Goal: Check status: Check status

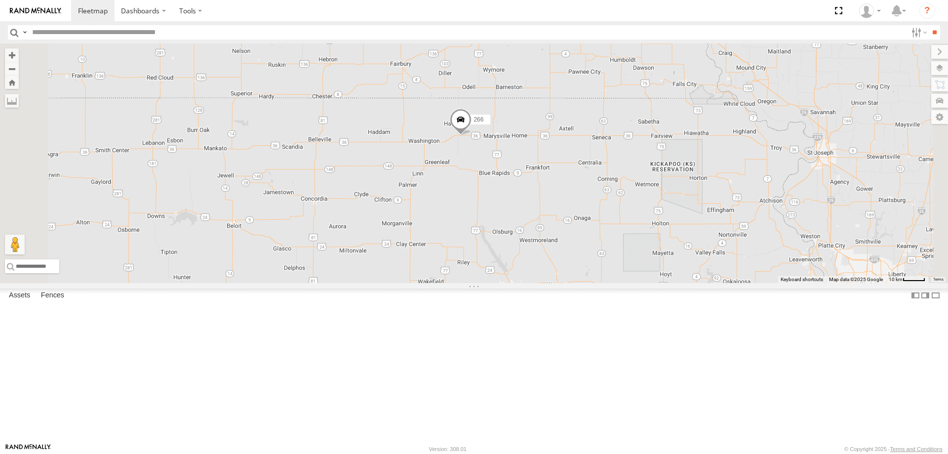
drag, startPoint x: 657, startPoint y: 208, endPoint x: 649, endPoint y: 313, distance: 105.9
click at [650, 283] on div "266 260" at bounding box center [474, 162] width 948 height 239
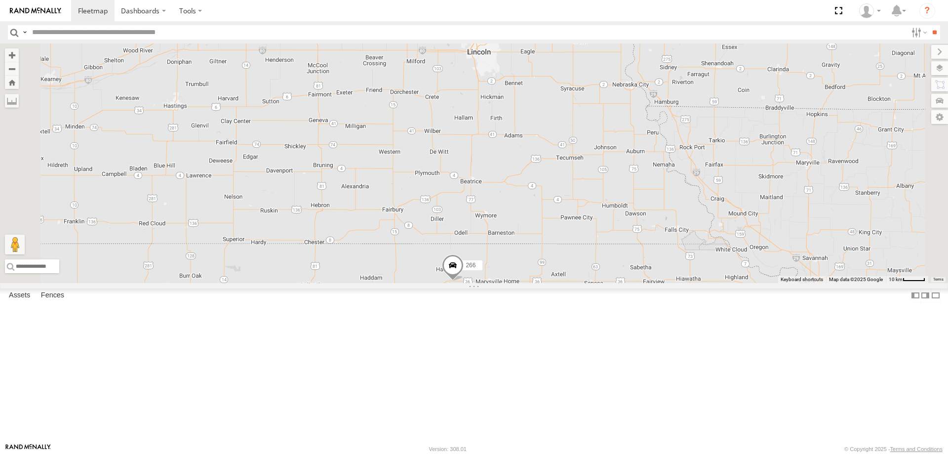
drag, startPoint x: 646, startPoint y: 252, endPoint x: 659, endPoint y: 324, distance: 72.6
click at [658, 283] on div "266 260" at bounding box center [474, 162] width 948 height 239
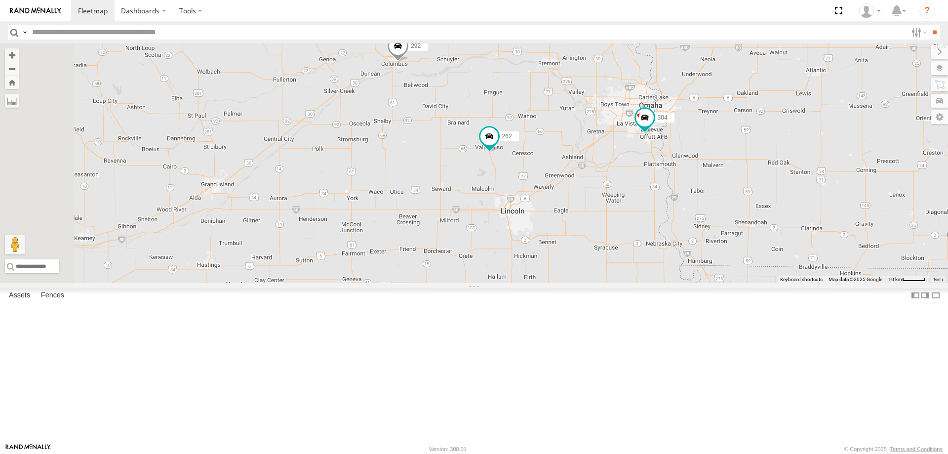
drag, startPoint x: 548, startPoint y: 215, endPoint x: 552, endPoint y: 249, distance: 34.8
click at [551, 238] on div "266 260 262 292 304" at bounding box center [474, 162] width 948 height 239
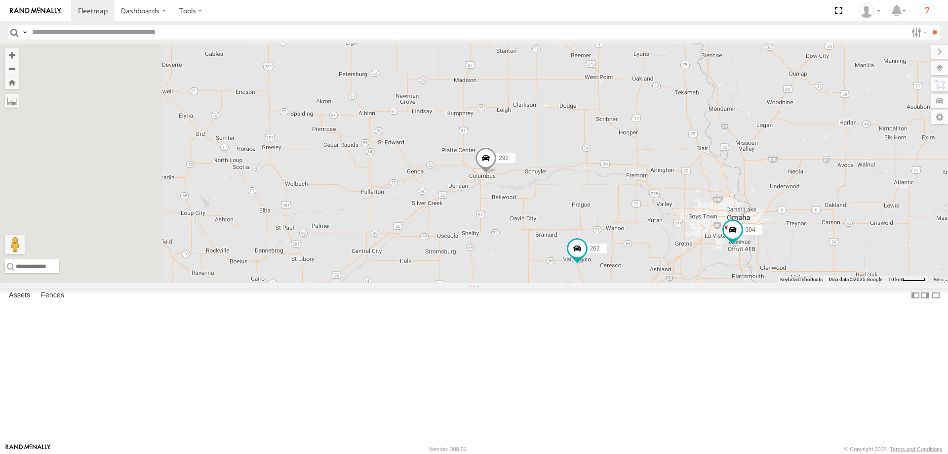
drag, startPoint x: 528, startPoint y: 254, endPoint x: 576, endPoint y: 271, distance: 50.7
click at [576, 271] on div "266 260 262 292 304 282" at bounding box center [474, 162] width 948 height 239
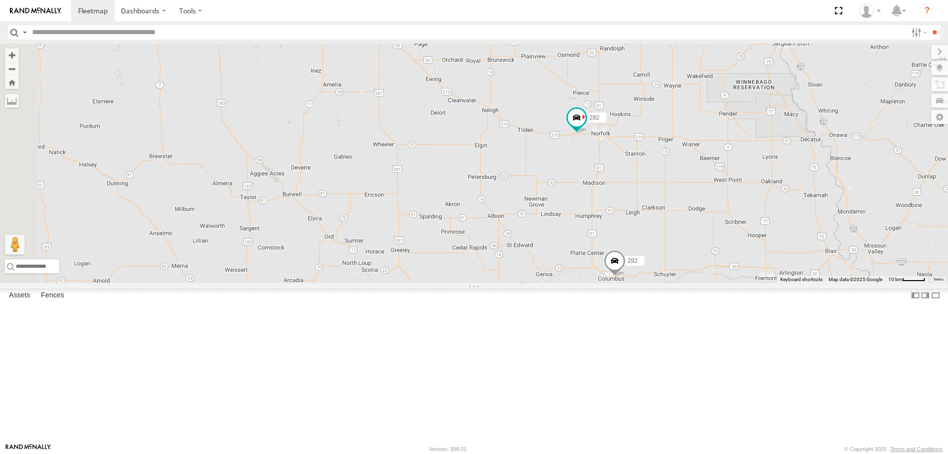
drag, startPoint x: 545, startPoint y: 163, endPoint x: 584, endPoint y: 242, distance: 88.1
click at [583, 237] on div "266 260 262 292 304 282" at bounding box center [474, 162] width 948 height 239
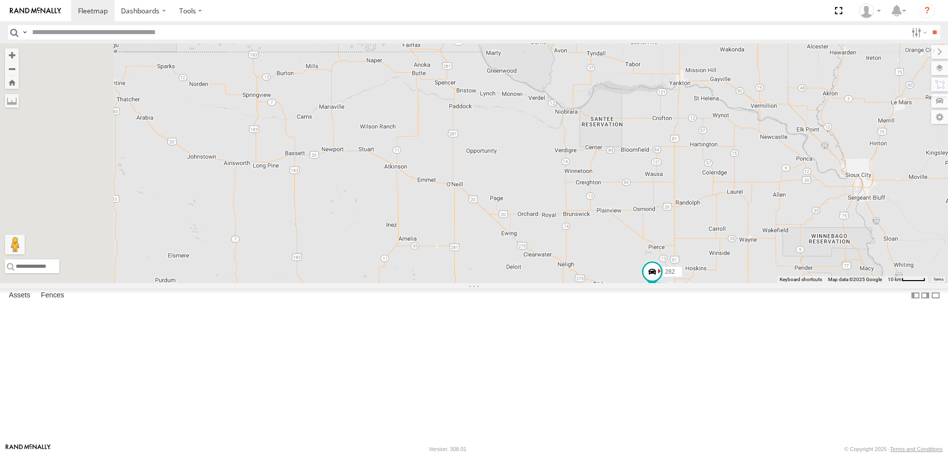
drag, startPoint x: 541, startPoint y: 224, endPoint x: 587, endPoint y: 347, distance: 131.2
click at [586, 283] on div "266 260 262 292 304 282" at bounding box center [474, 162] width 948 height 239
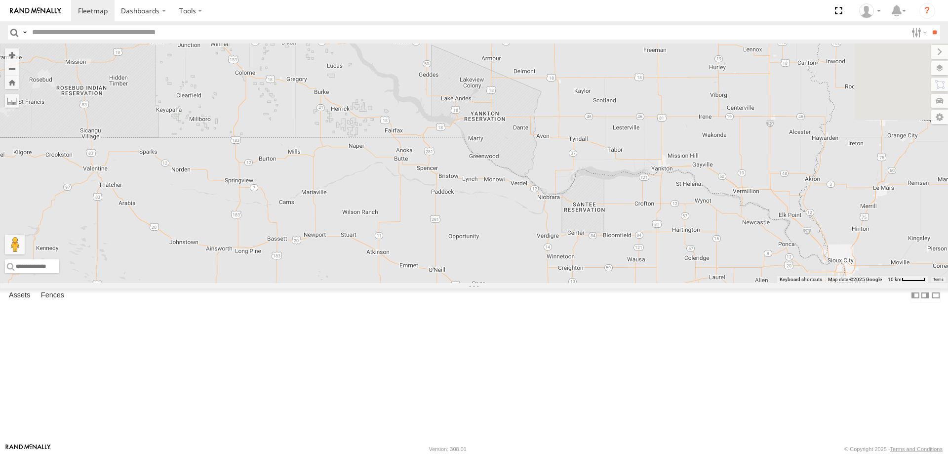
drag, startPoint x: 693, startPoint y: 319, endPoint x: 587, endPoint y: 284, distance: 112.3
click at [602, 283] on div "266 260 262 292 304 282" at bounding box center [474, 162] width 948 height 239
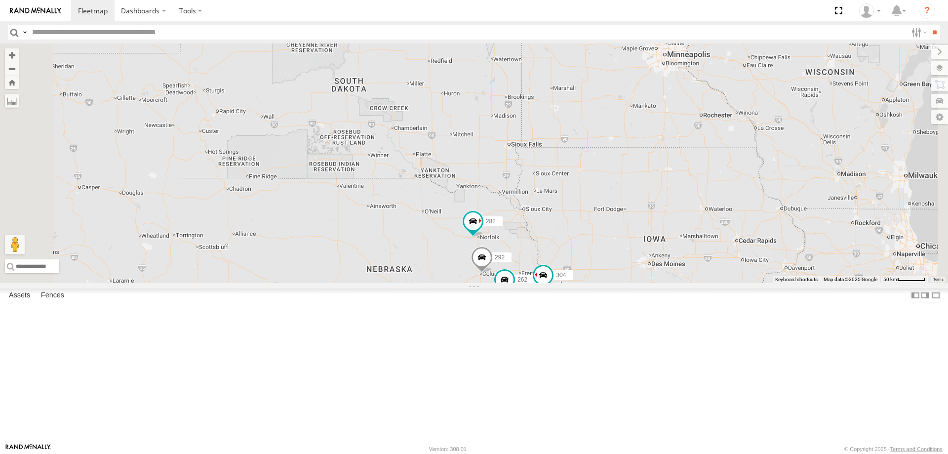
drag, startPoint x: 676, startPoint y: 379, endPoint x: 671, endPoint y: 323, distance: 55.5
click at [672, 283] on div "266 260 262 292 304 282" at bounding box center [474, 162] width 948 height 239
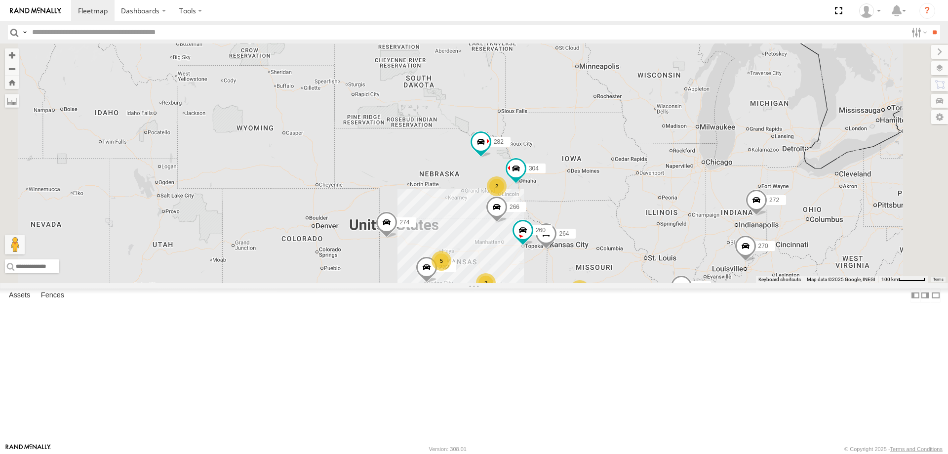
drag, startPoint x: 614, startPoint y: 319, endPoint x: 601, endPoint y: 277, distance: 43.9
click at [609, 283] on div "274 232 304 264 282 266 260 2 2 5 298 270 2 272 256 296 284" at bounding box center [474, 162] width 948 height 239
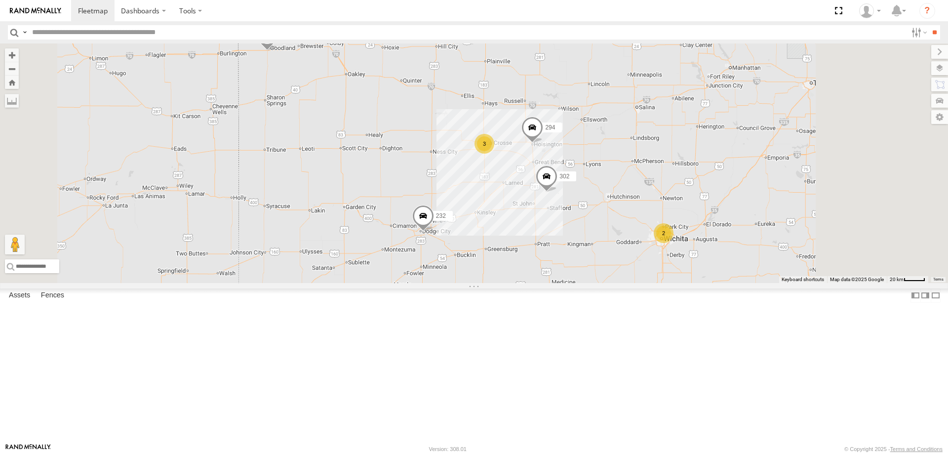
drag, startPoint x: 578, startPoint y: 265, endPoint x: 535, endPoint y: 376, distance: 118.9
click at [540, 283] on div "232 302 294 274 2 3 298 256 284" at bounding box center [474, 162] width 948 height 239
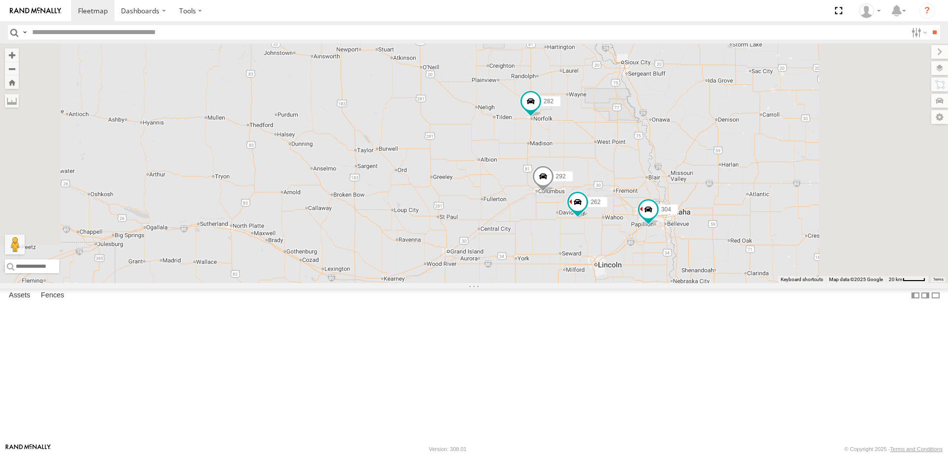
drag, startPoint x: 509, startPoint y: 280, endPoint x: 495, endPoint y: 318, distance: 40.3
click at [495, 283] on div "232 302 294 274 2 3 298 256 284 262 292 304 282 266" at bounding box center [474, 162] width 948 height 239
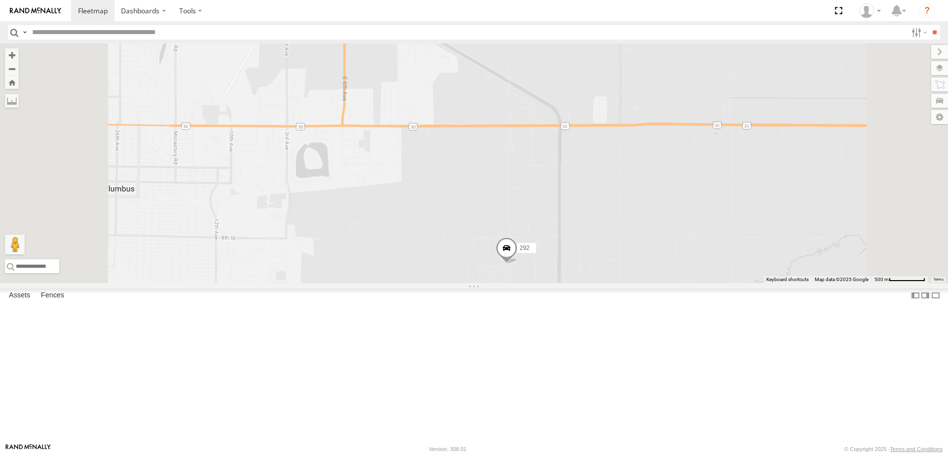
click at [517, 264] on span at bounding box center [507, 250] width 22 height 27
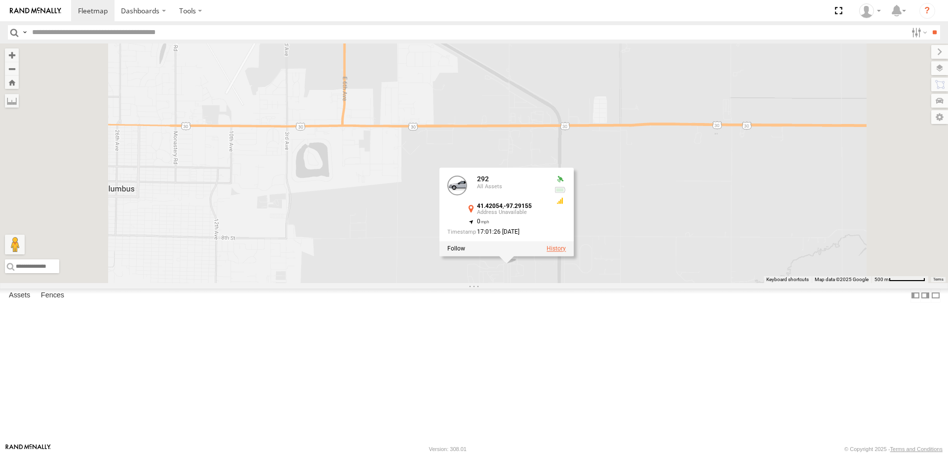
click at [566, 252] on label at bounding box center [556, 248] width 19 height 7
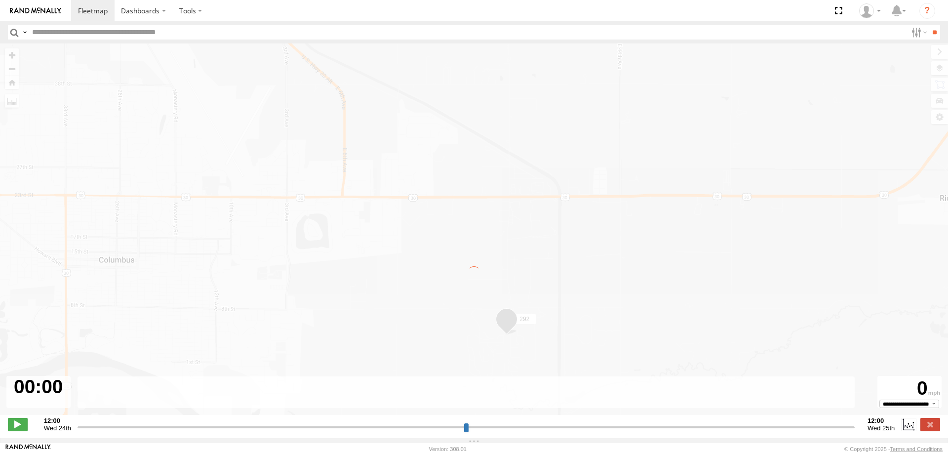
type input "**********"
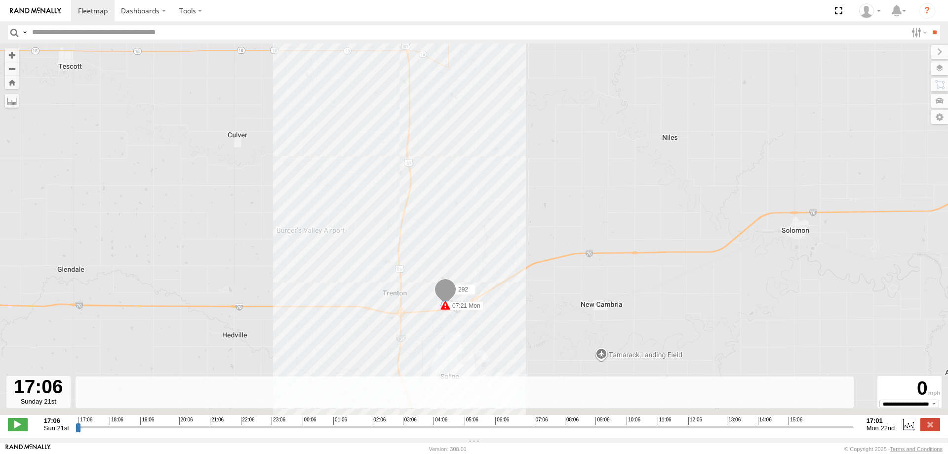
drag, startPoint x: 430, startPoint y: 335, endPoint x: 419, endPoint y: 277, distance: 58.2
click at [420, 277] on div "292 17:22 Sun 07:21 Mon 10:41 Mon" at bounding box center [474, 234] width 948 height 382
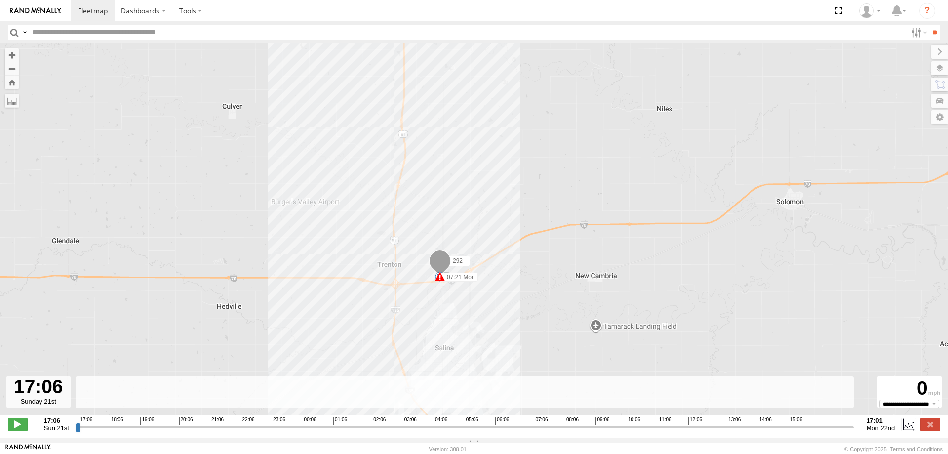
click at [441, 268] on span at bounding box center [440, 263] width 22 height 27
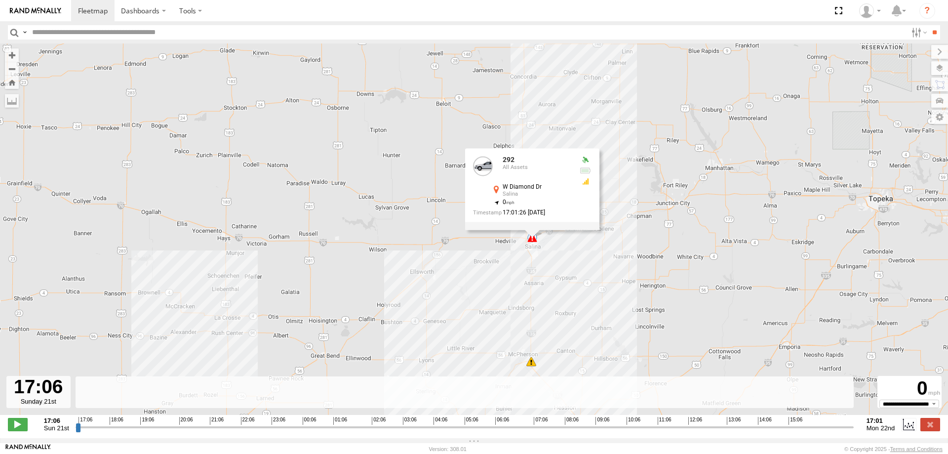
drag, startPoint x: 651, startPoint y: 183, endPoint x: 604, endPoint y: 375, distance: 198.1
click at [604, 375] on div "292 17:22 Sun 07:21 Mon 10:41 Mon 292 All Assets W Diamond [PERSON_NAME] 38.878…" at bounding box center [474, 234] width 948 height 382
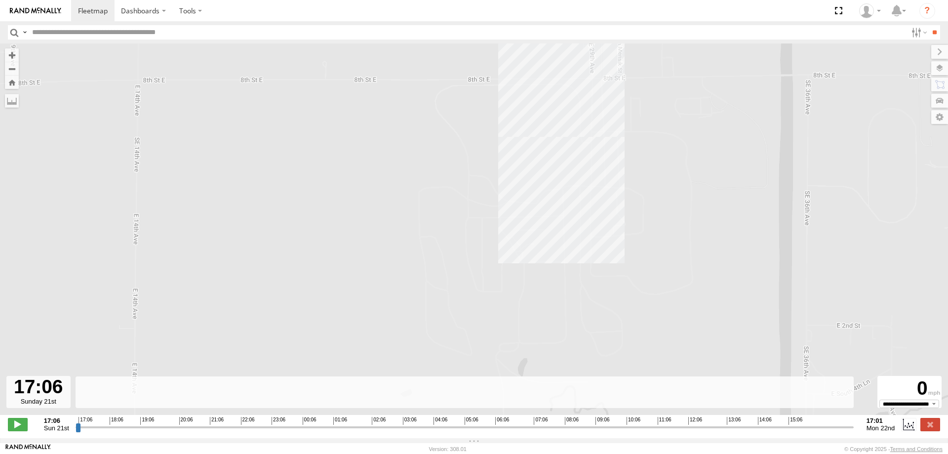
click at [579, 190] on div "292 17:22 Sun 07:21 Mon 10:41 Mon 292 All Assets W Diamond [PERSON_NAME] 38.878…" at bounding box center [474, 234] width 948 height 382
click at [578, 192] on div "292 17:22 Sun 07:21 Mon 10:41 Mon" at bounding box center [474, 234] width 948 height 382
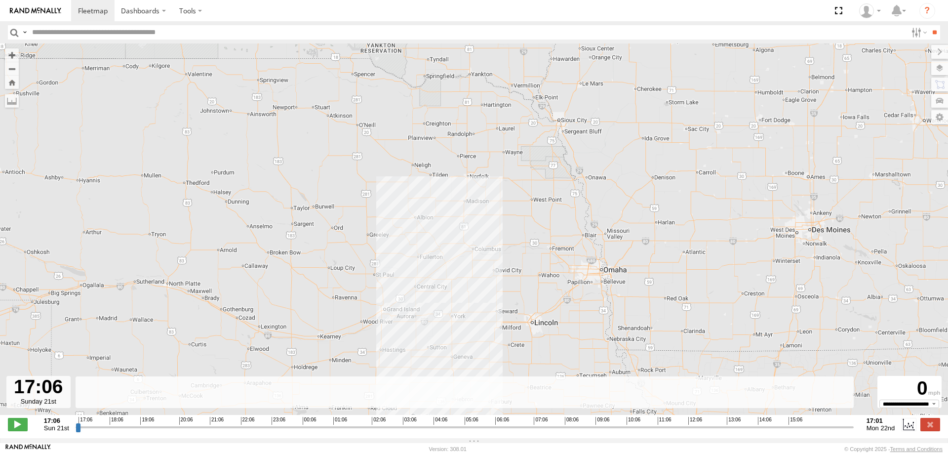
click at [20, 5] on link at bounding box center [35, 10] width 71 height 21
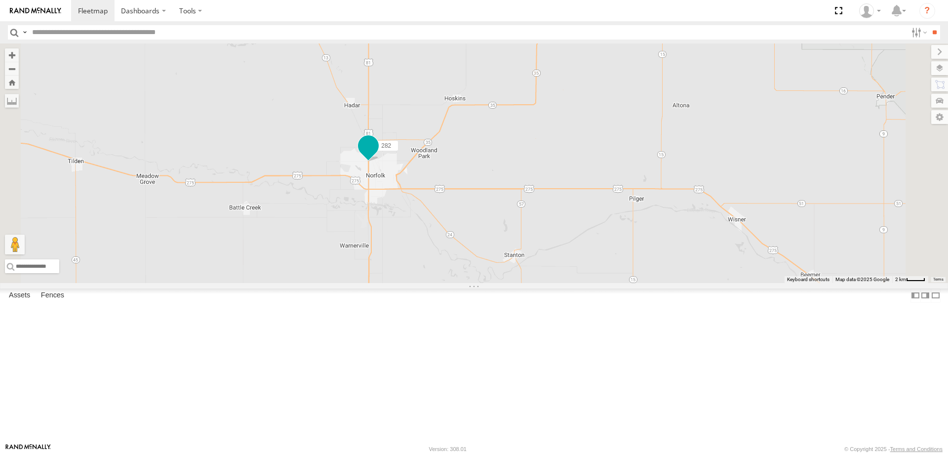
drag, startPoint x: 506, startPoint y: 151, endPoint x: 479, endPoint y: 249, distance: 101.3
click at [479, 249] on div "274 298 270 272 280 256 232 296 304 284 302 282 266 278 262 292" at bounding box center [474, 162] width 948 height 239
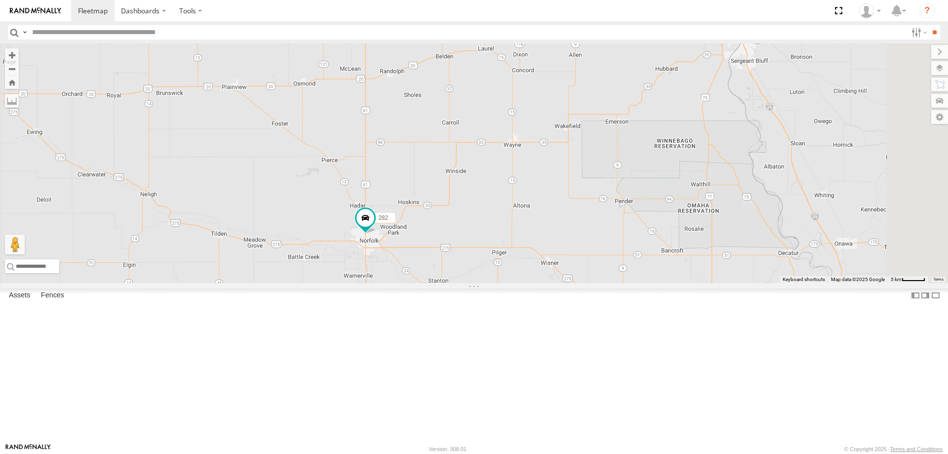
drag, startPoint x: 430, startPoint y: 227, endPoint x: 485, endPoint y: 257, distance: 63.6
click at [482, 257] on div "274 298 270 272 280 256 232 296 304 284 302 282 266 278 262 292" at bounding box center [474, 162] width 948 height 239
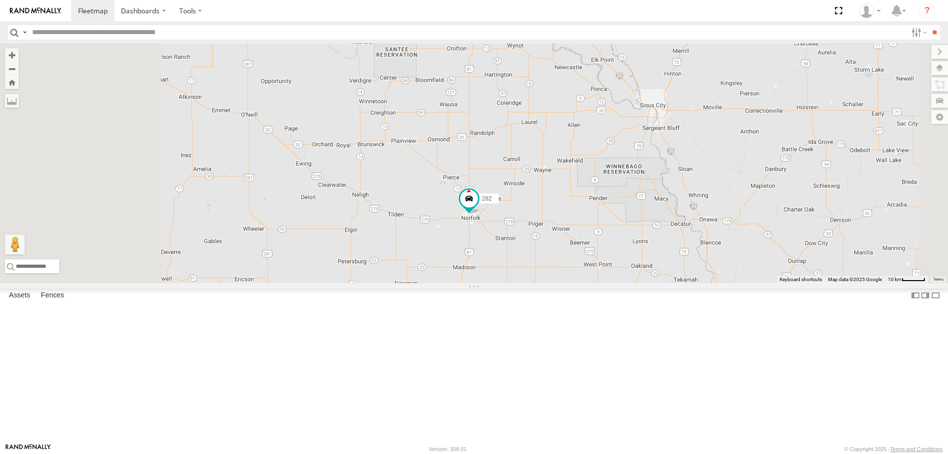
drag, startPoint x: 371, startPoint y: 232, endPoint x: 468, endPoint y: 157, distance: 122.1
click at [467, 157] on div "274 298 270 272 280 256 232 296 304 284 302 282 266 278 262 292" at bounding box center [474, 162] width 948 height 239
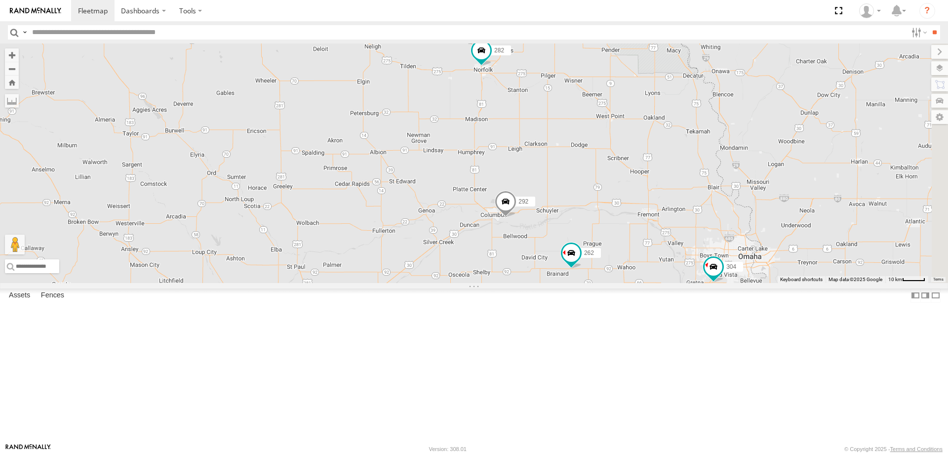
drag, startPoint x: 568, startPoint y: 217, endPoint x: 416, endPoint y: 228, distance: 152.9
click at [416, 228] on div "274 298 270 272 280 256 232 296 304 284 302 282 266 278 262 292" at bounding box center [474, 162] width 948 height 239
